Goal: Navigation & Orientation: Find specific page/section

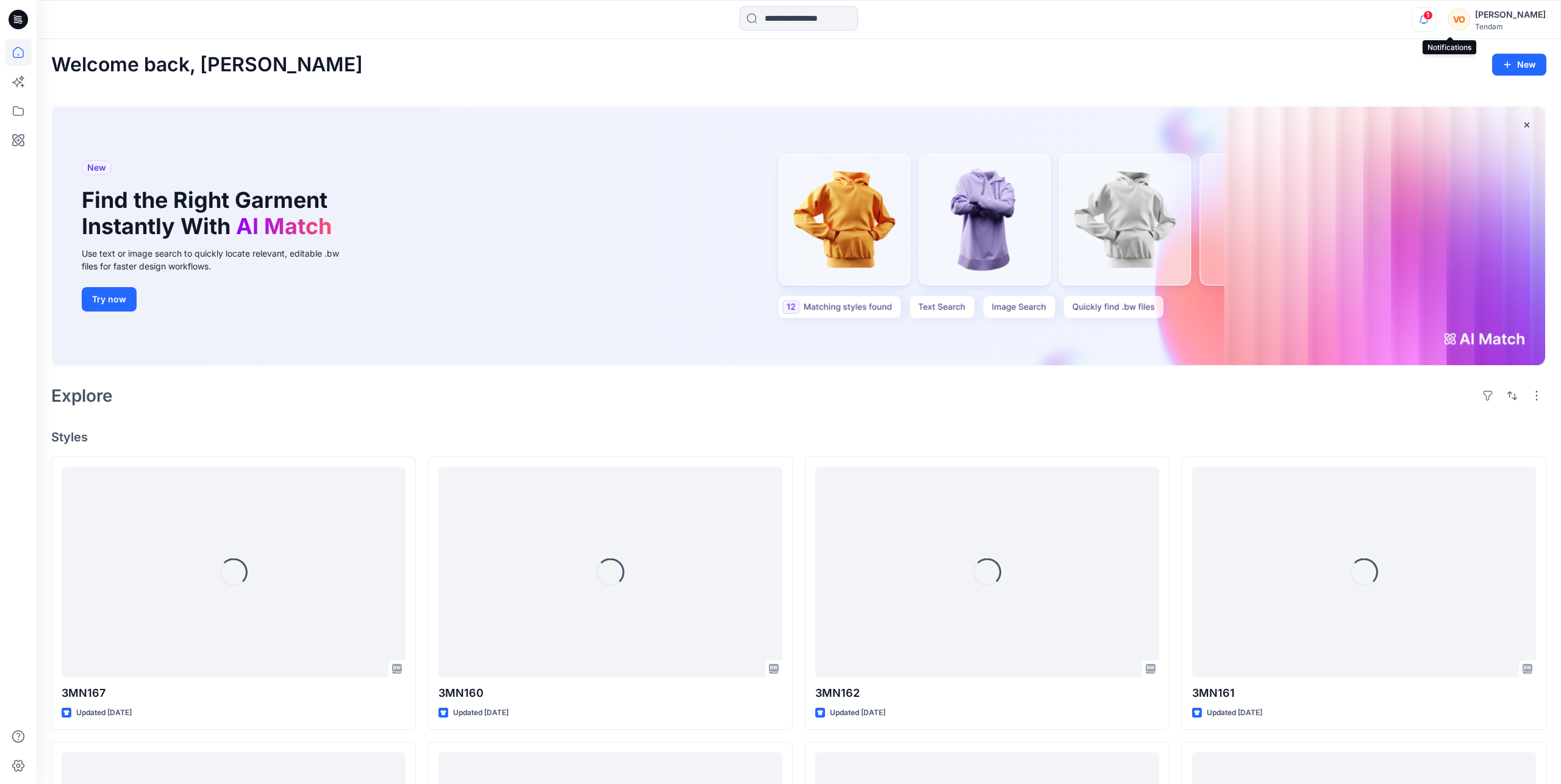
click at [1435, 25] on icon "button" at bounding box center [1424, 19] width 23 height 24
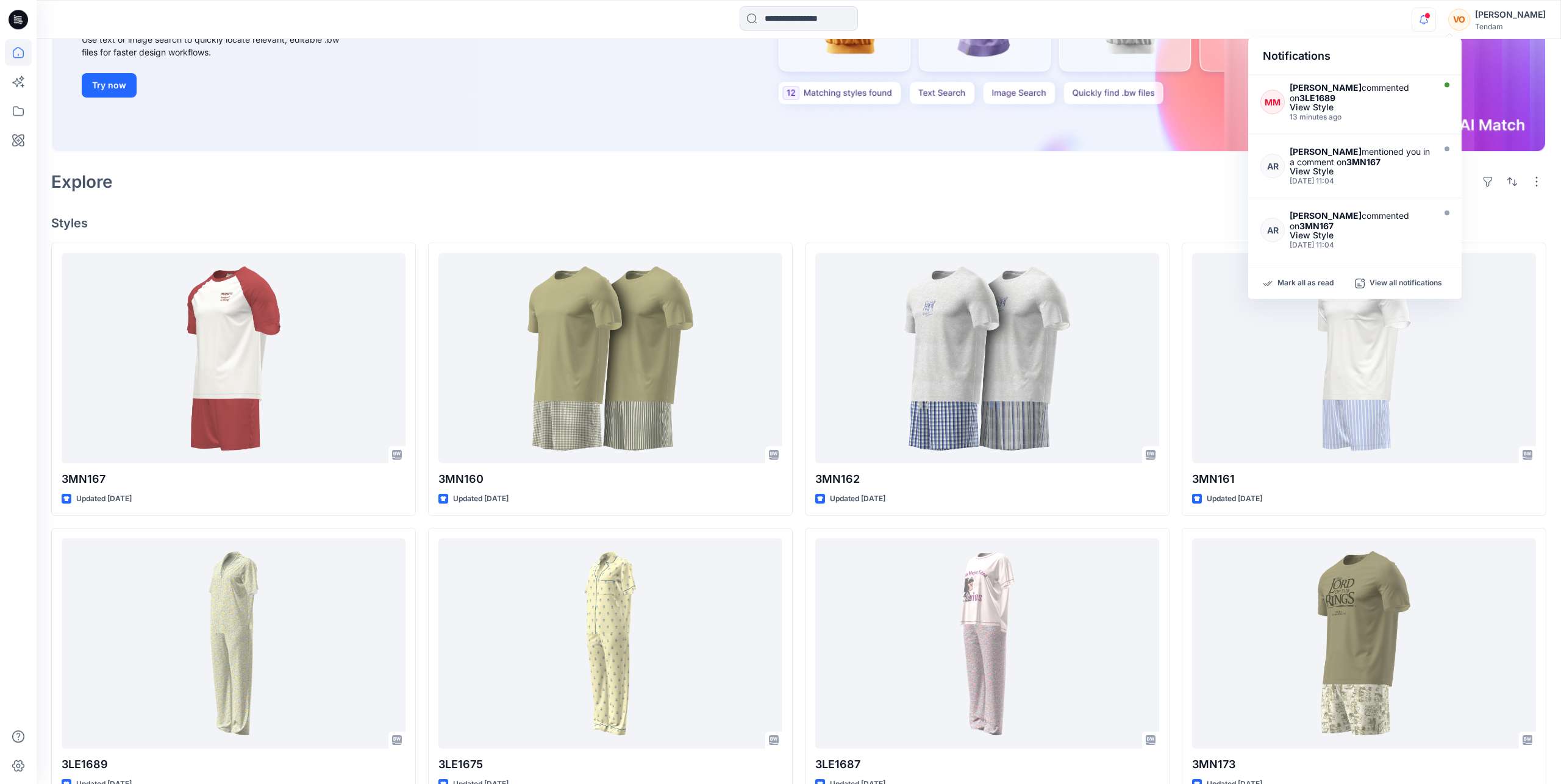
scroll to position [248, 0]
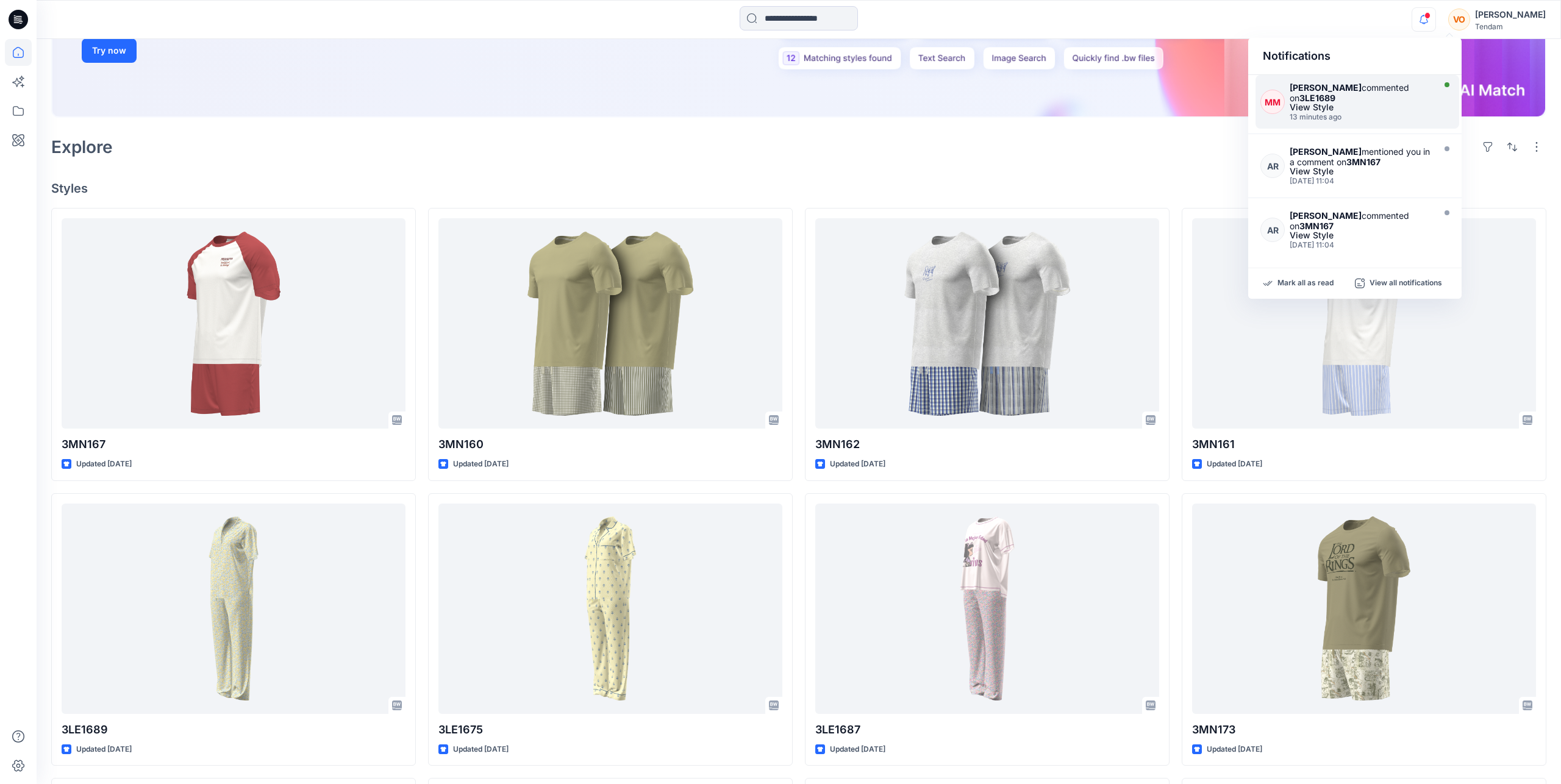
click at [1328, 88] on strong "[PERSON_NAME]" at bounding box center [1325, 88] width 72 height 10
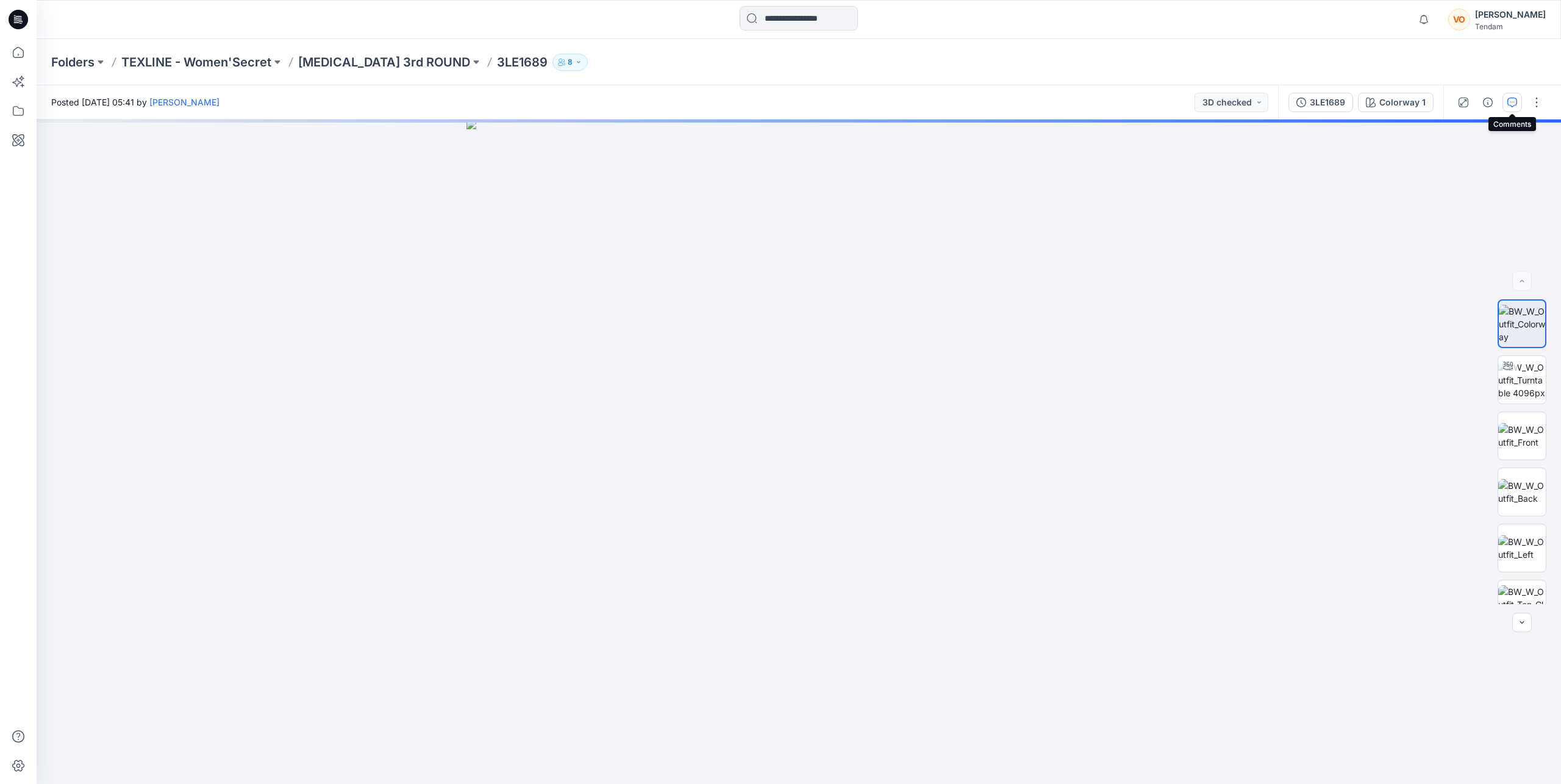
click at [1514, 103] on icon "button" at bounding box center [1511, 102] width 10 height 10
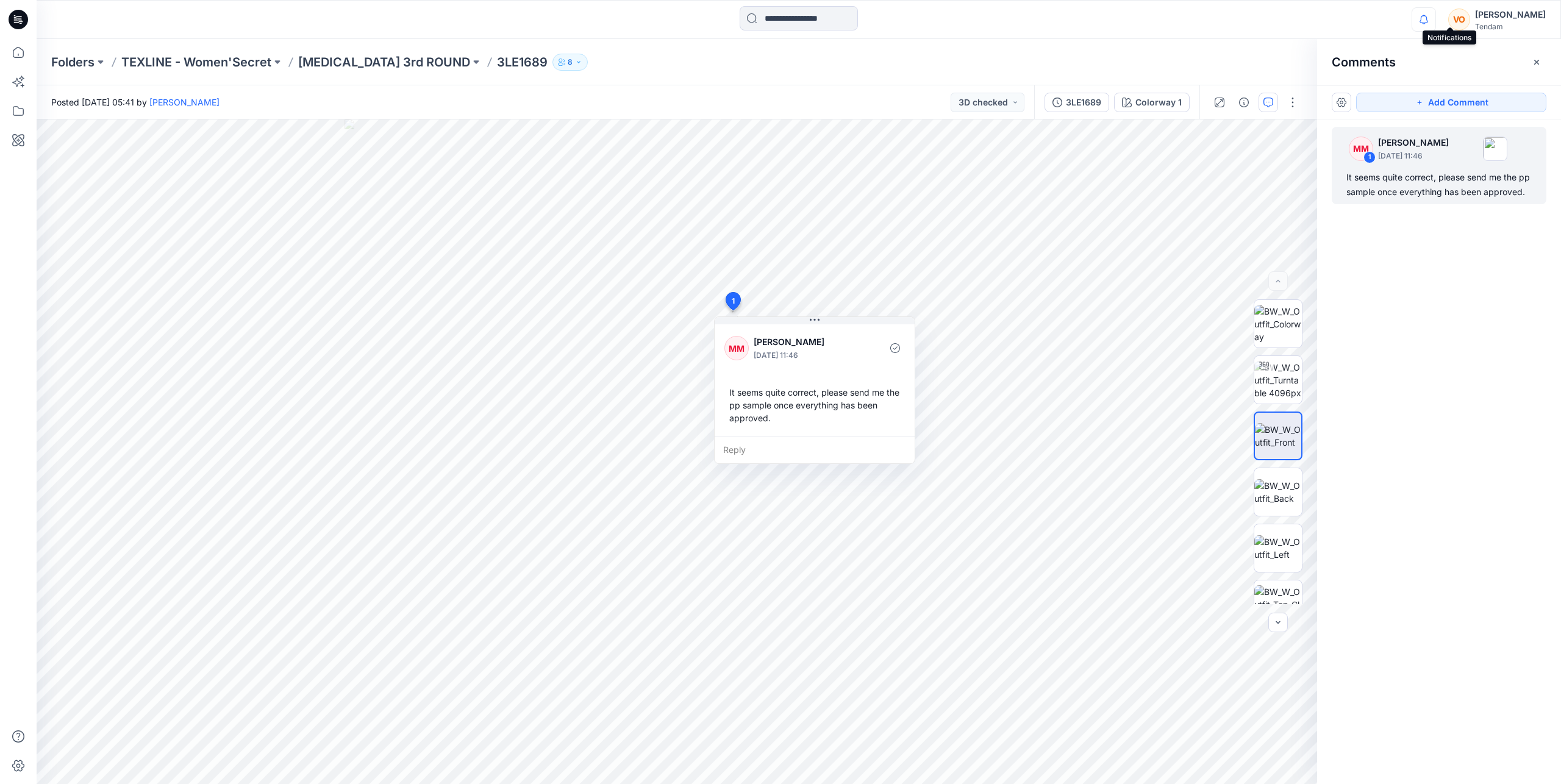
click at [1435, 16] on icon "button" at bounding box center [1424, 19] width 23 height 24
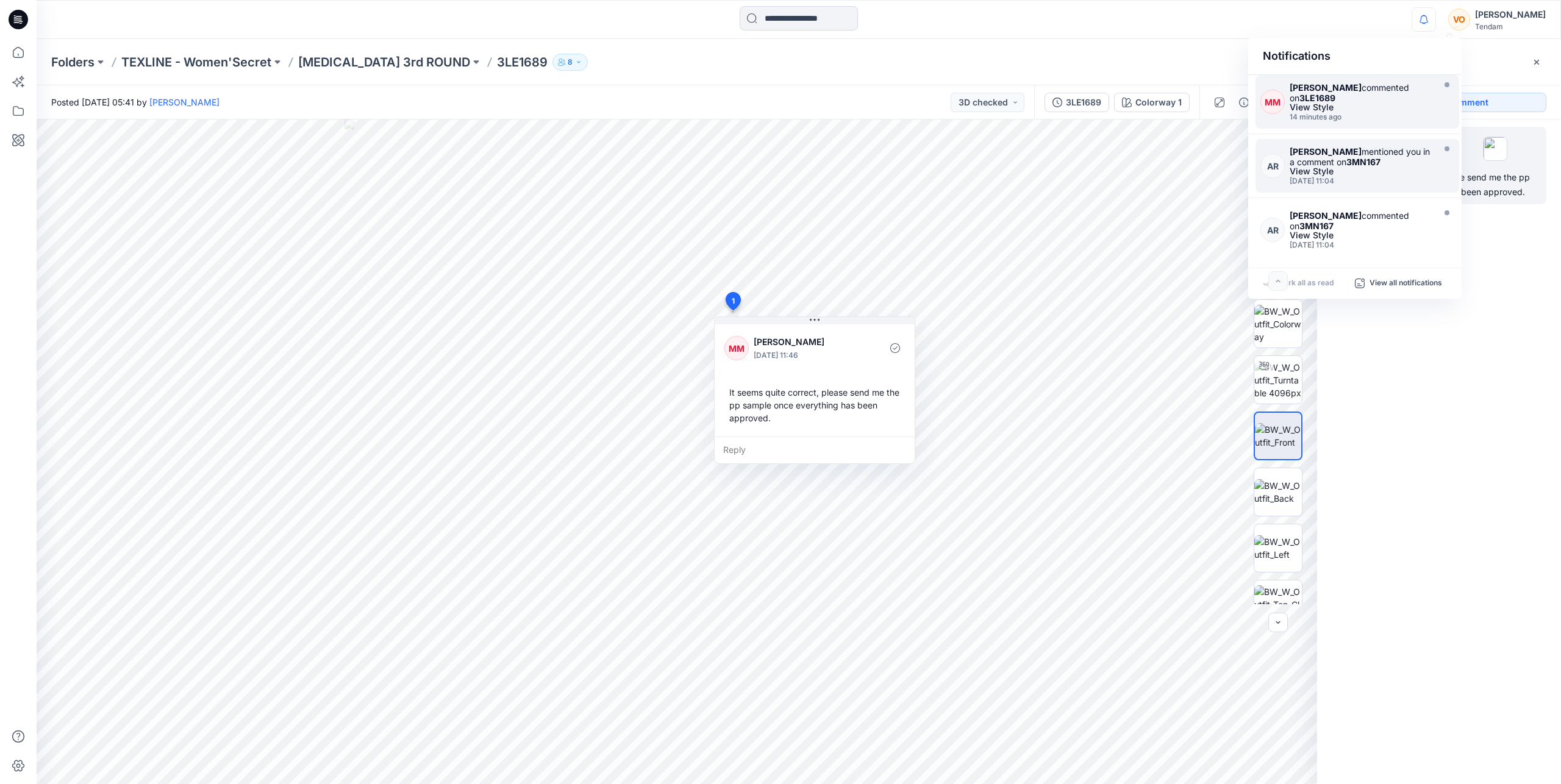
click at [1386, 169] on div "View Style" at bounding box center [1360, 171] width 142 height 8
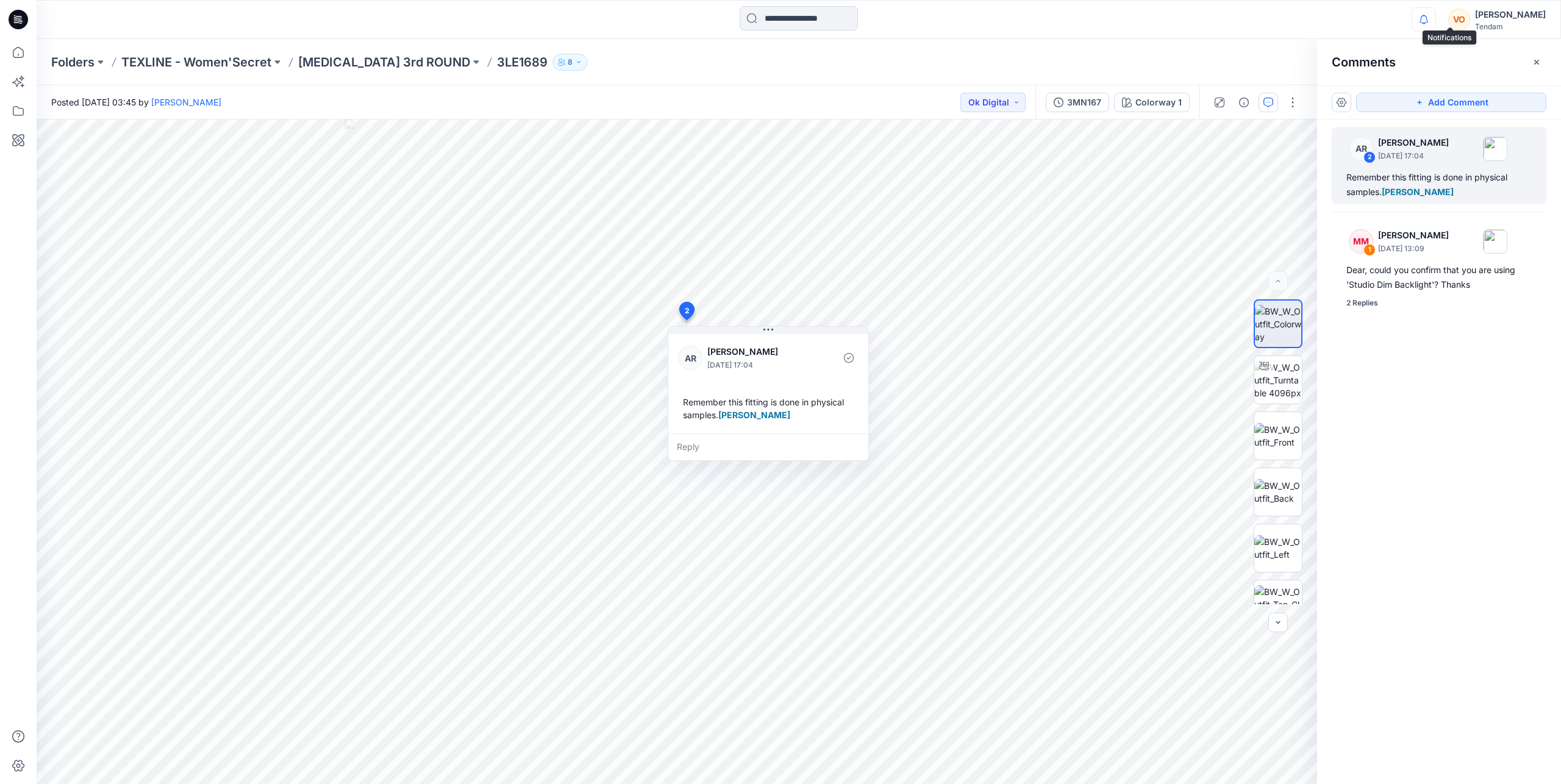
click at [1435, 21] on icon "button" at bounding box center [1424, 19] width 23 height 24
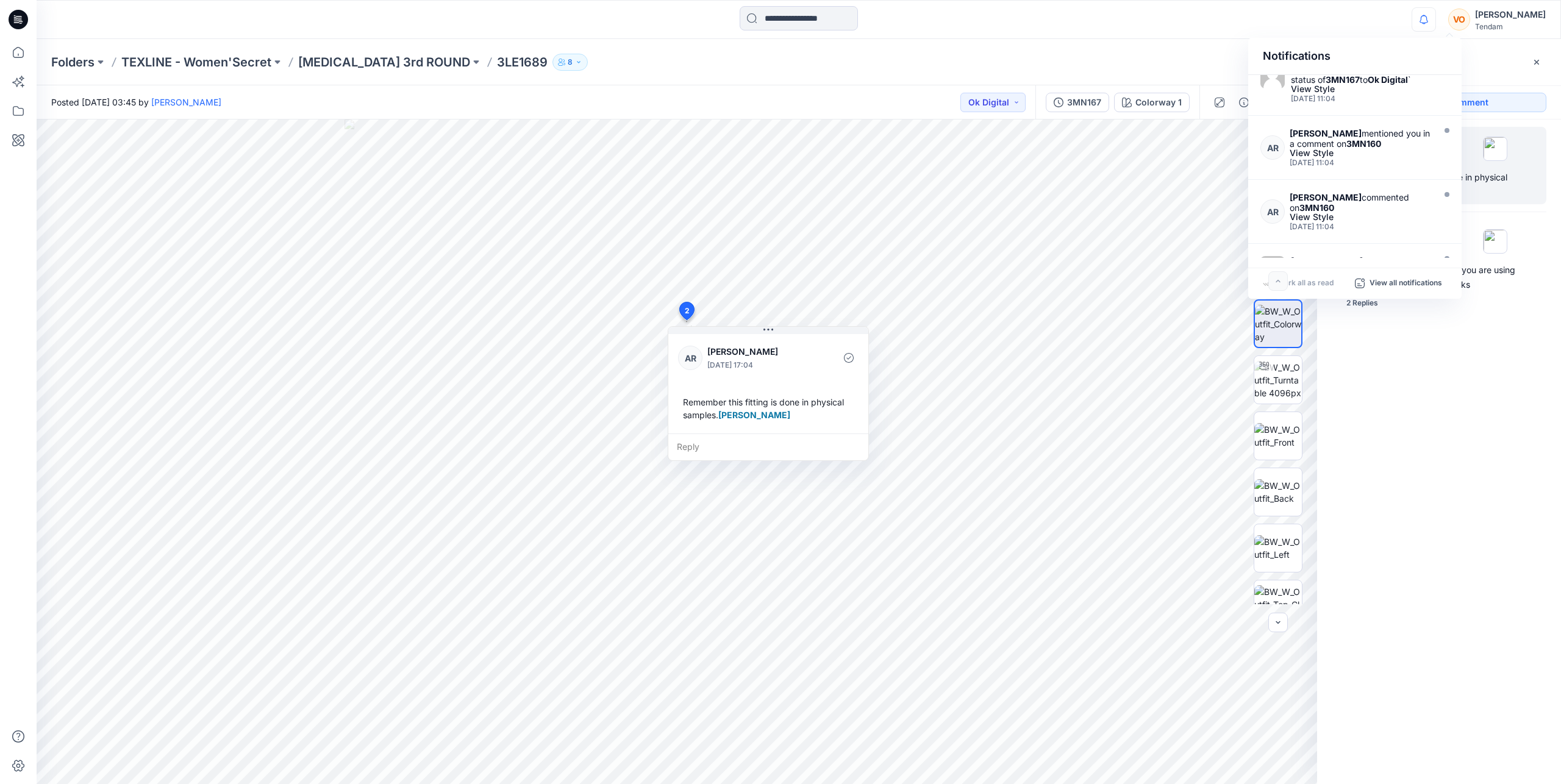
scroll to position [219, 0]
click at [1387, 151] on div "[DATE] 11:04" at bounding box center [1360, 153] width 142 height 8
